Goal: Transaction & Acquisition: Book appointment/travel/reservation

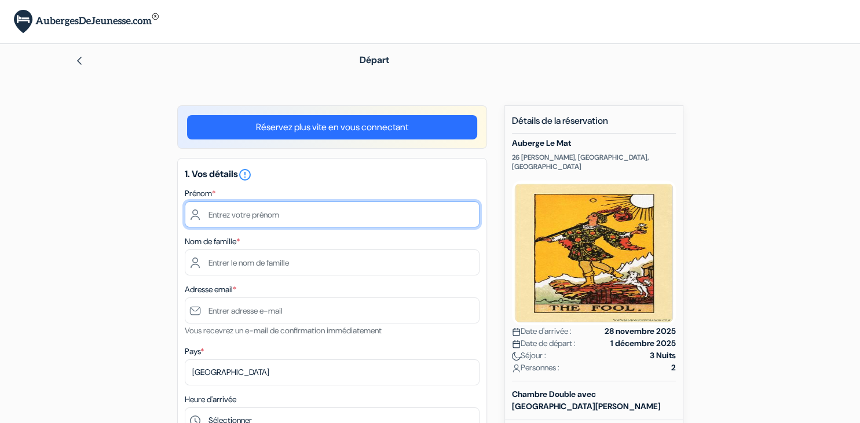
click at [233, 214] on input "text" at bounding box center [332, 215] width 295 height 26
type input "Ninon"
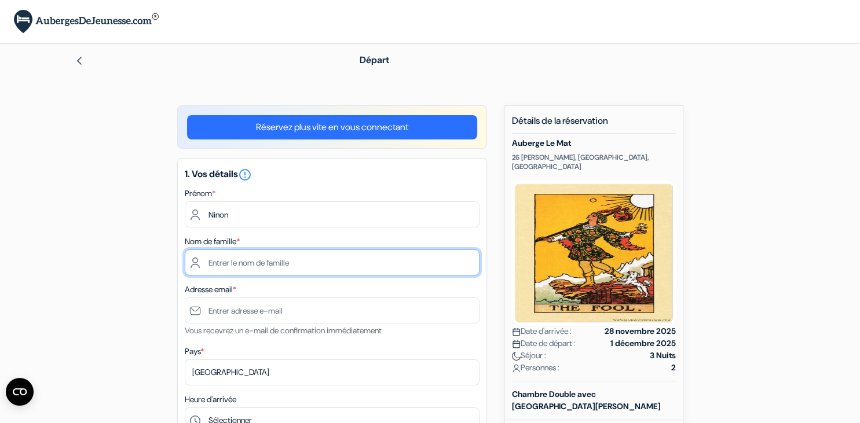
click at [207, 257] on input "text" at bounding box center [332, 263] width 295 height 26
type input "Larcher--[GEOGRAPHIC_DATA]"
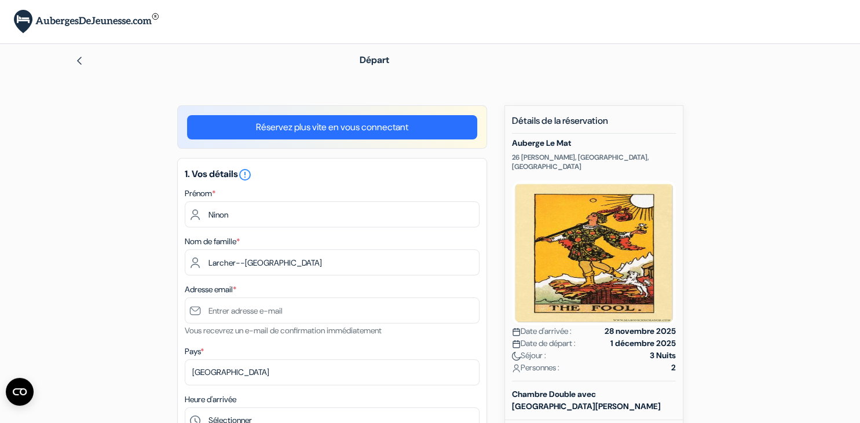
click at [222, 327] on small "Vous recevrez un e-mail de confirmation immédiatement" at bounding box center [283, 330] width 197 height 10
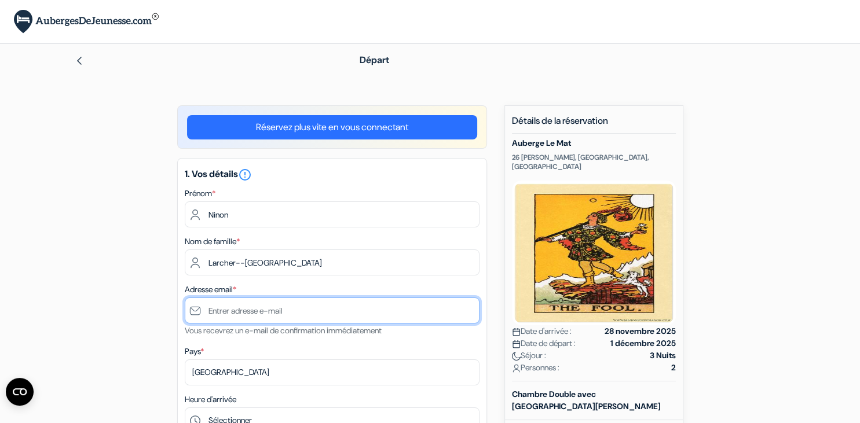
click at [239, 320] on input "text" at bounding box center [332, 311] width 295 height 26
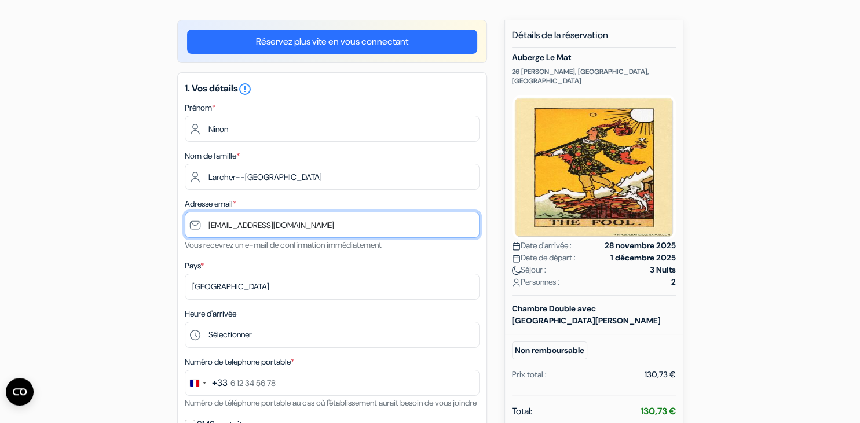
scroll to position [87, 0]
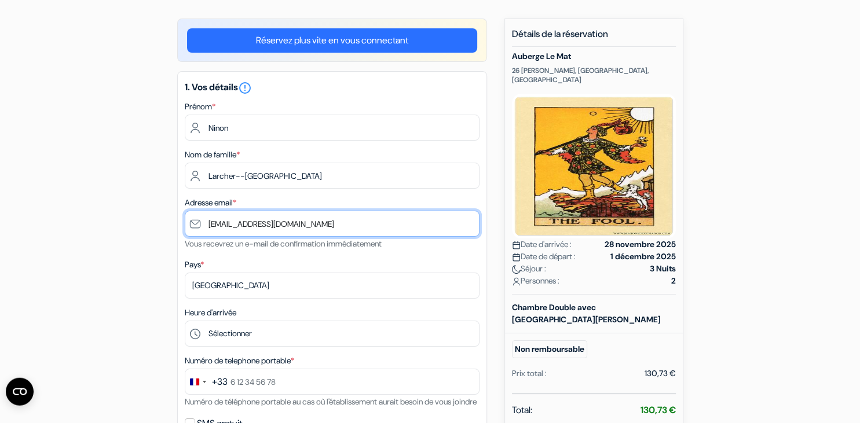
type input "[EMAIL_ADDRESS][DOMAIN_NAME]"
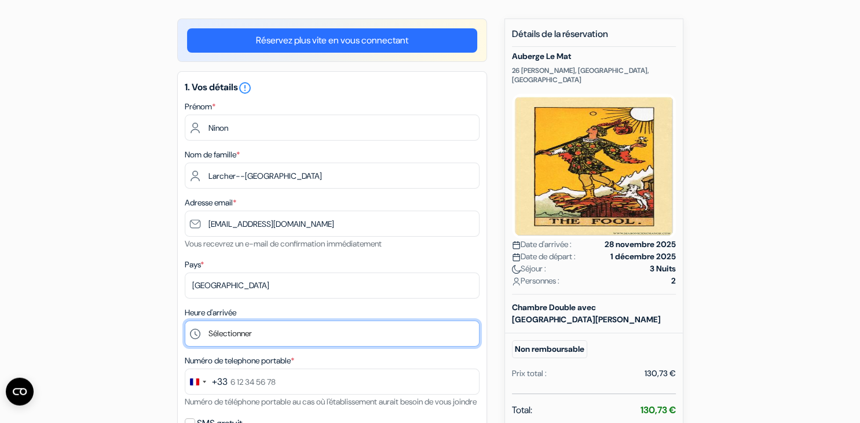
click at [185, 321] on select "Sélectionner 13:00 14:00 15:00 16:00 17:00 18:00 19:00 20:00 21:00 22:00" at bounding box center [332, 334] width 295 height 26
click option "18:00" at bounding box center [0, 0] width 0 height 0
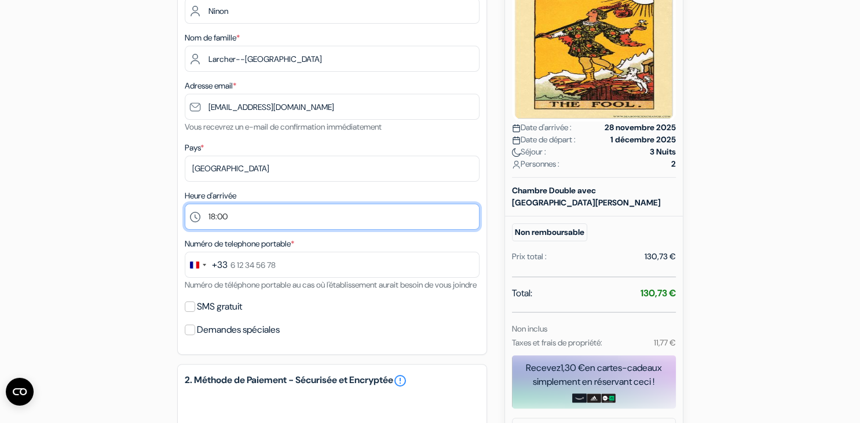
scroll to position [204, 0]
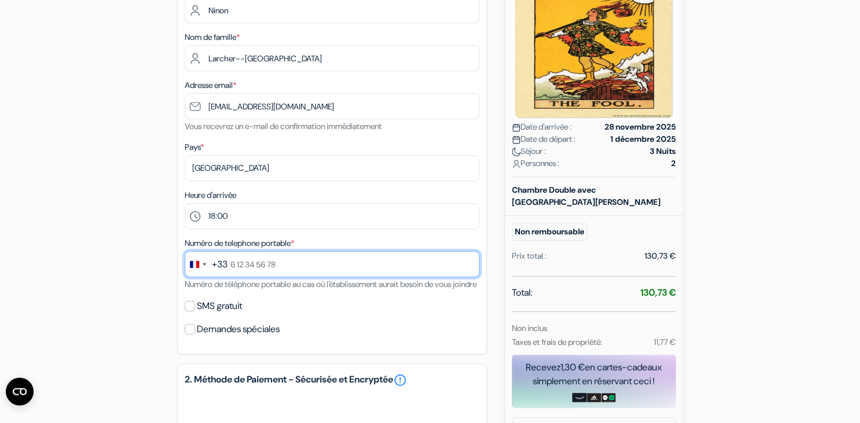
click at [249, 273] on input "text" at bounding box center [332, 264] width 295 height 26
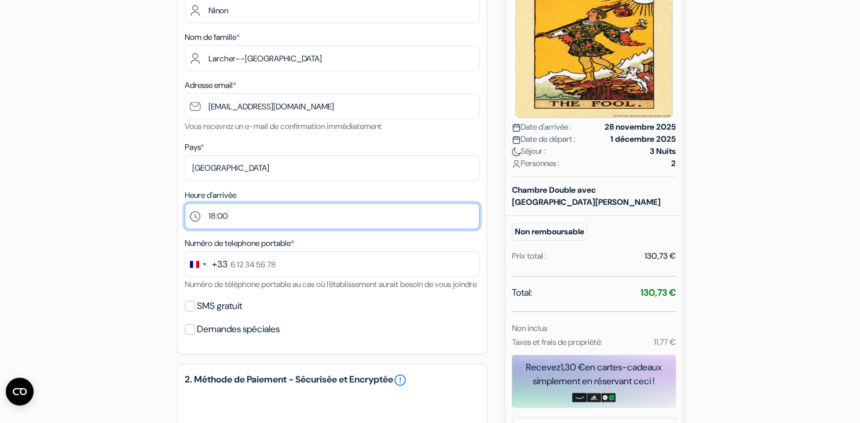
click at [185, 203] on select "Sélectionner 13:00 14:00 15:00 16:00 17:00 18:00 19:00 20:00 21:00 22:00" at bounding box center [332, 216] width 295 height 26
select select "17"
click option "17:00" at bounding box center [0, 0] width 0 height 0
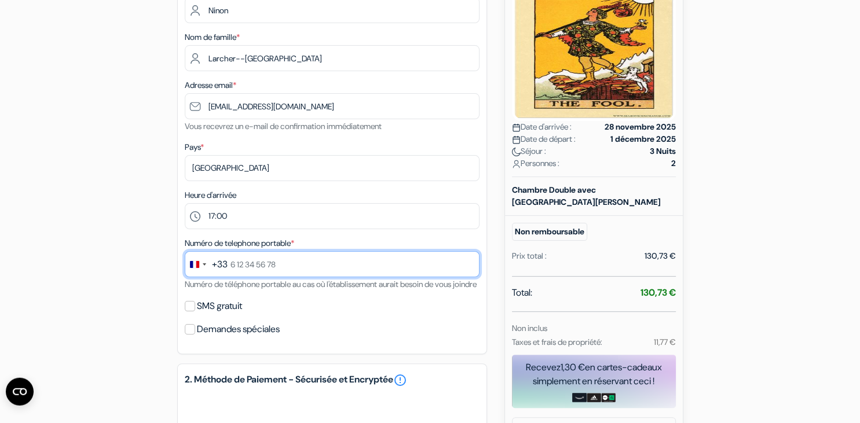
click at [255, 269] on input "text" at bounding box center [332, 264] width 295 height 26
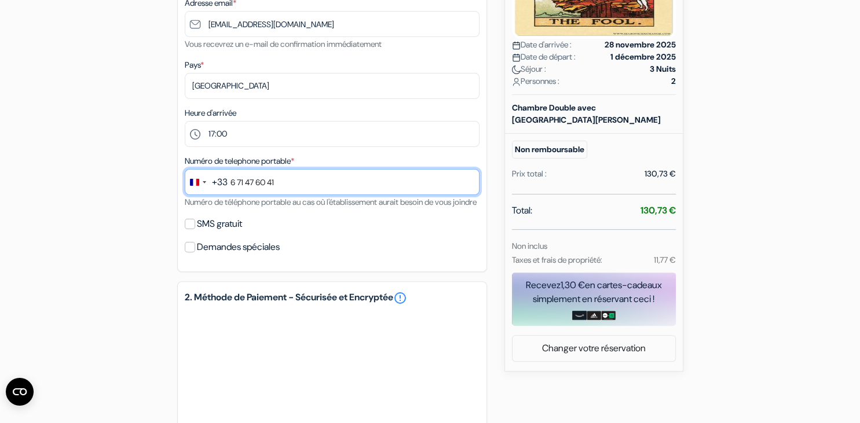
scroll to position [292, 0]
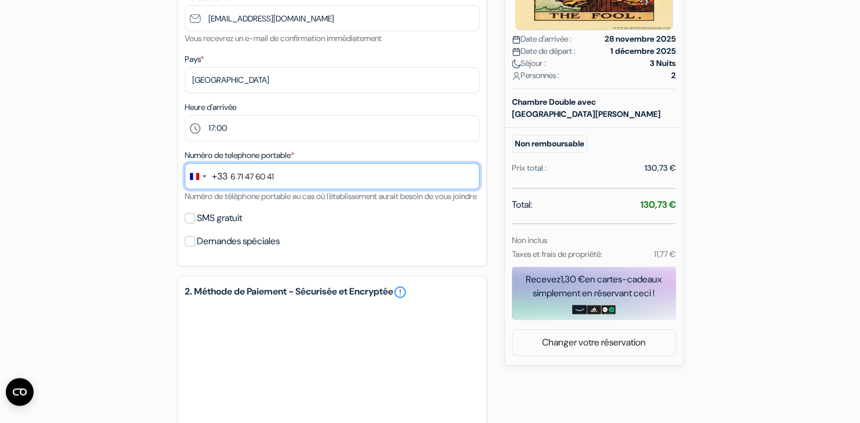
type input "6 71 47 60 41"
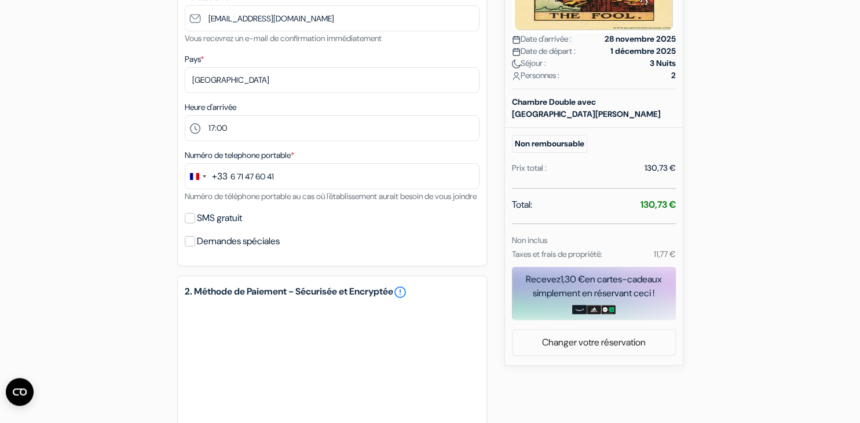
click at [438, 226] on div "SMS gratuit" at bounding box center [332, 218] width 295 height 16
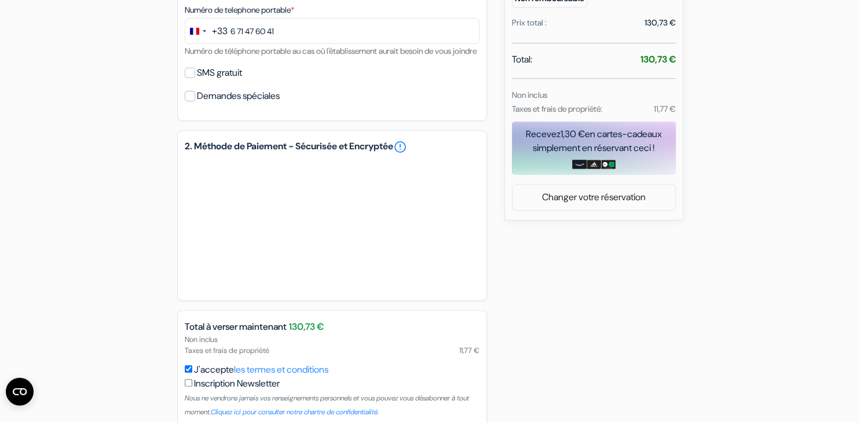
scroll to position [509, 0]
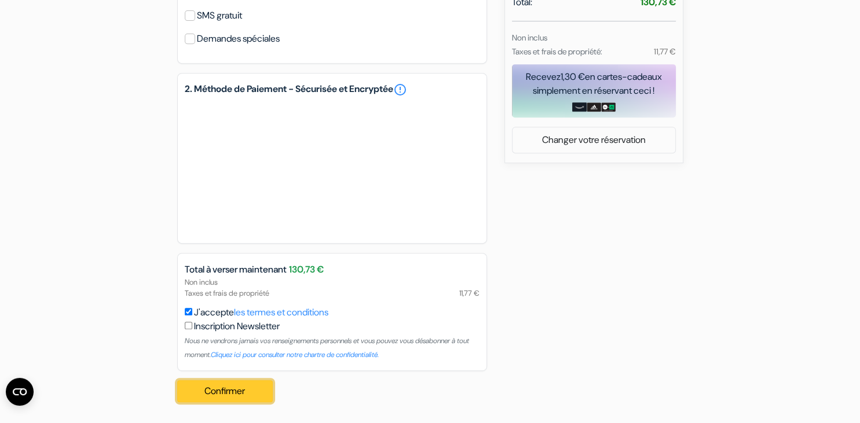
click at [208, 383] on button "Confirmer Loading..." at bounding box center [225, 392] width 96 height 22
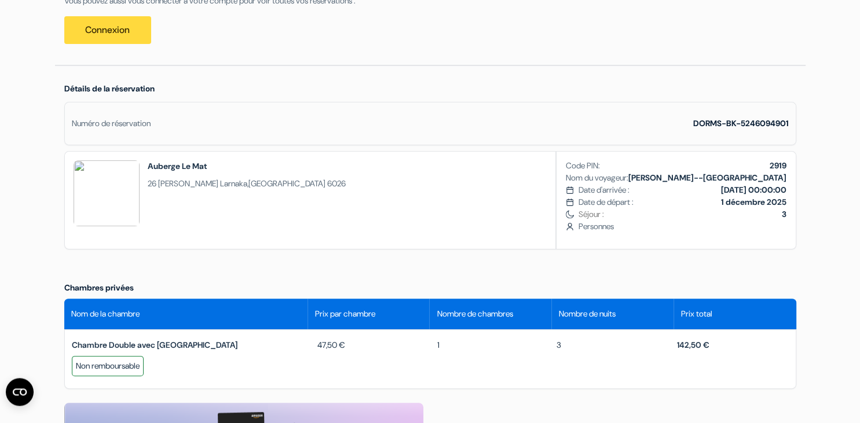
scroll to position [218, 0]
